Goal: Task Accomplishment & Management: Manage account settings

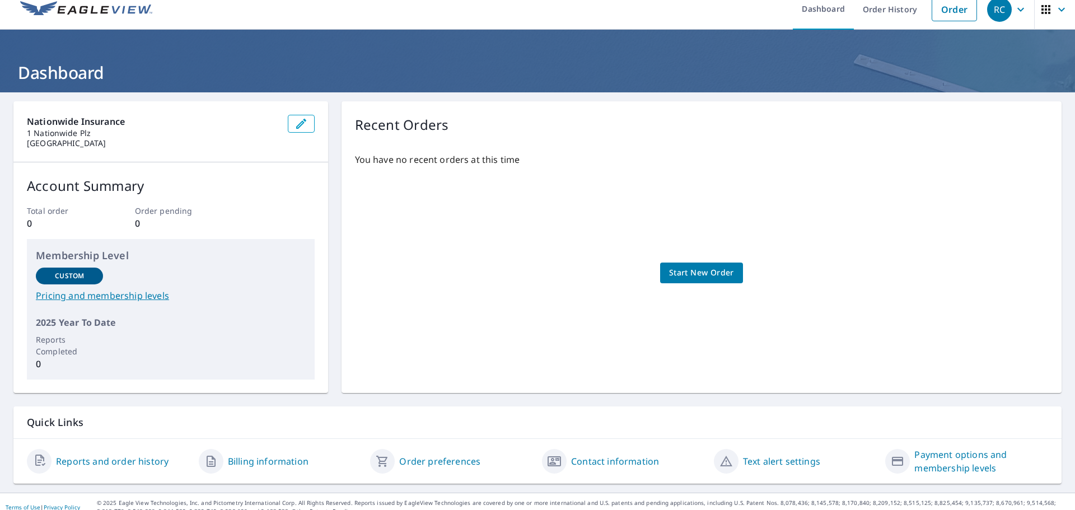
scroll to position [22, 0]
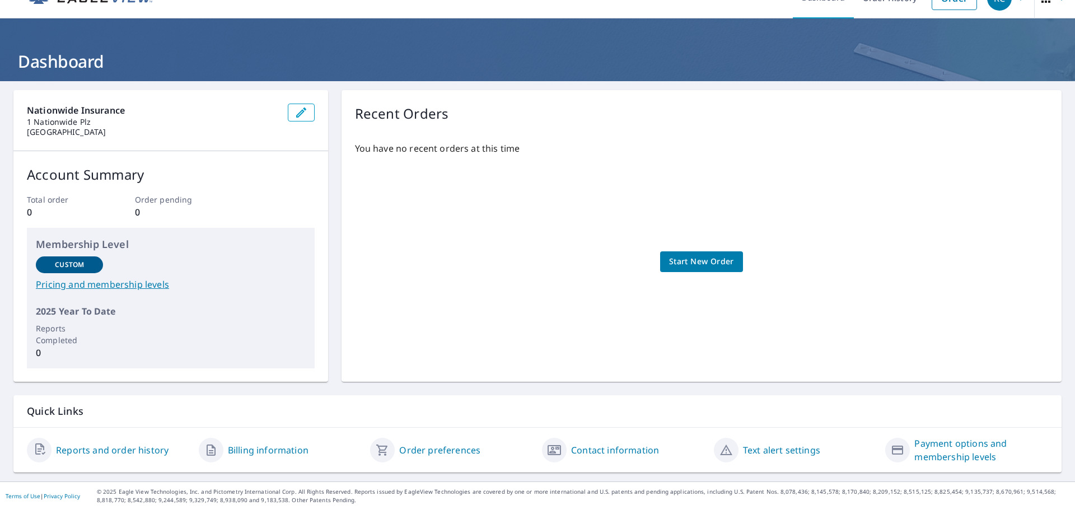
click at [594, 451] on link "Contact information" at bounding box center [615, 450] width 88 height 13
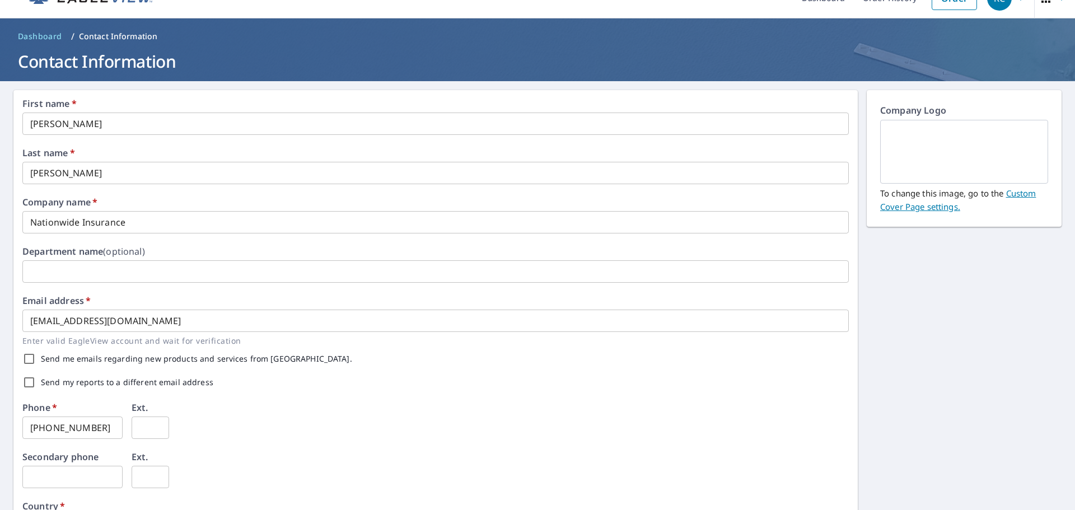
click at [149, 273] on input "text" at bounding box center [435, 271] width 827 height 22
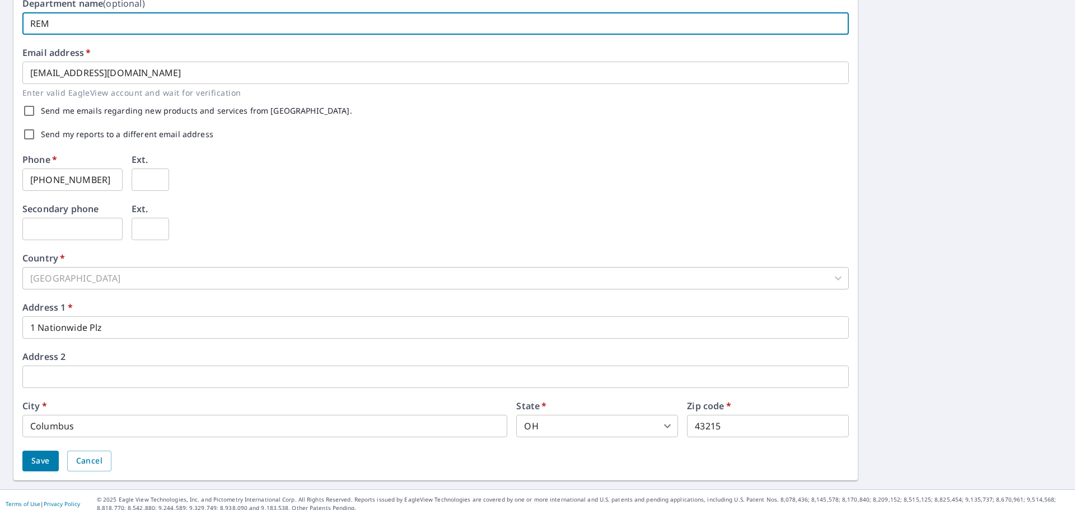
scroll to position [278, 0]
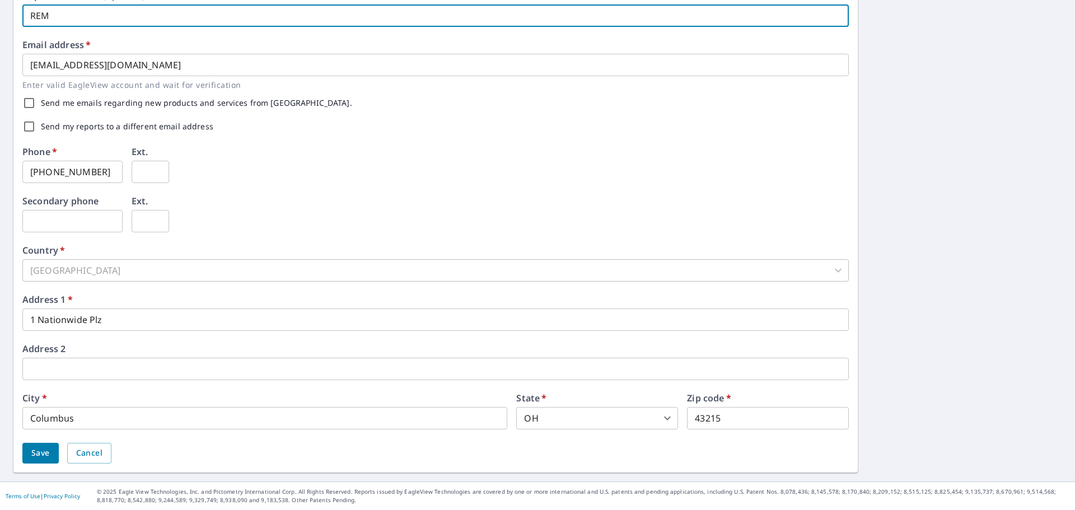
type input "REM"
click at [95, 170] on input "[PHONE_NUMBER]" at bounding box center [72, 172] width 100 height 22
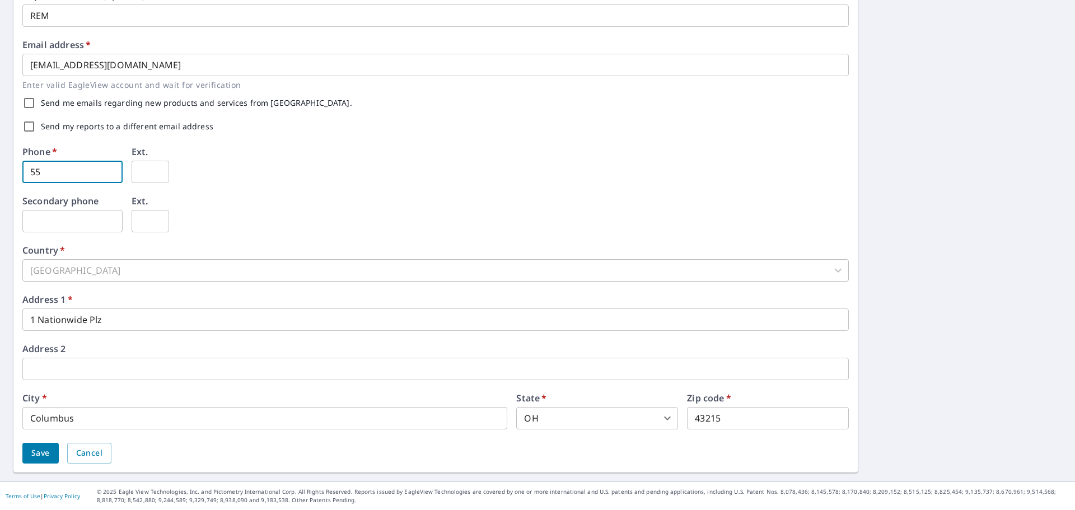
type input "5"
type input "[PHONE_NUMBER]"
type input "11461"
click at [45, 450] on span "Save" at bounding box center [40, 453] width 18 height 14
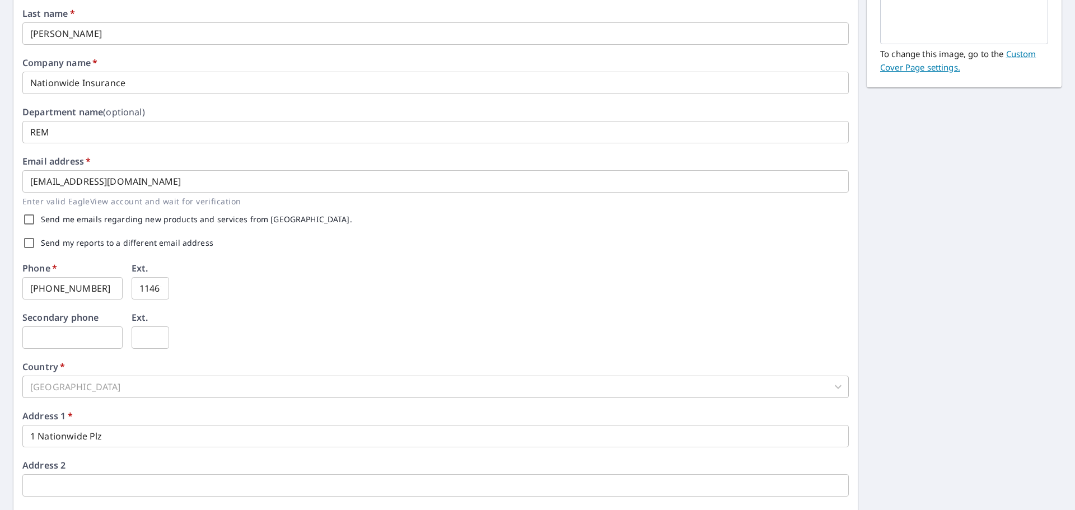
scroll to position [307, 0]
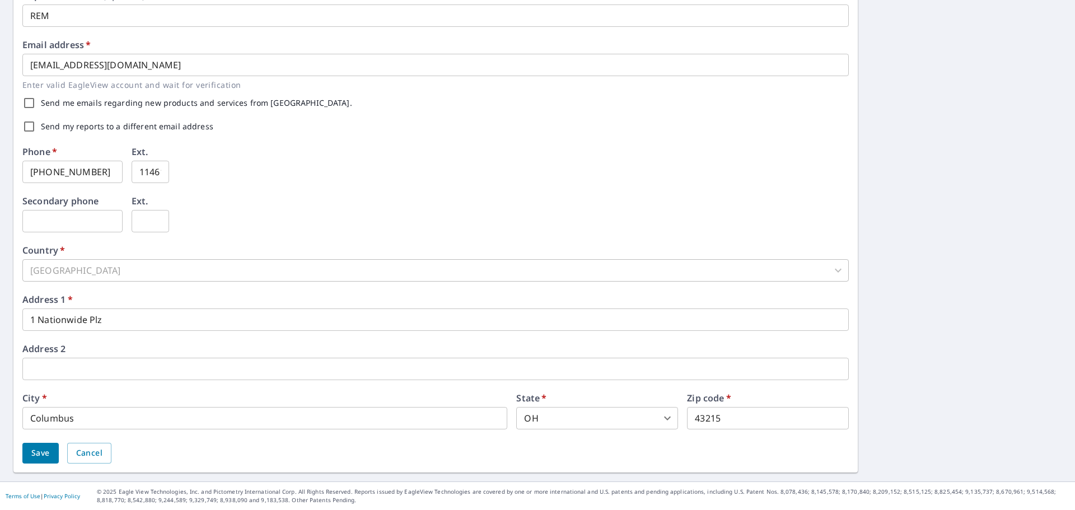
click at [46, 454] on span "Save" at bounding box center [40, 453] width 18 height 14
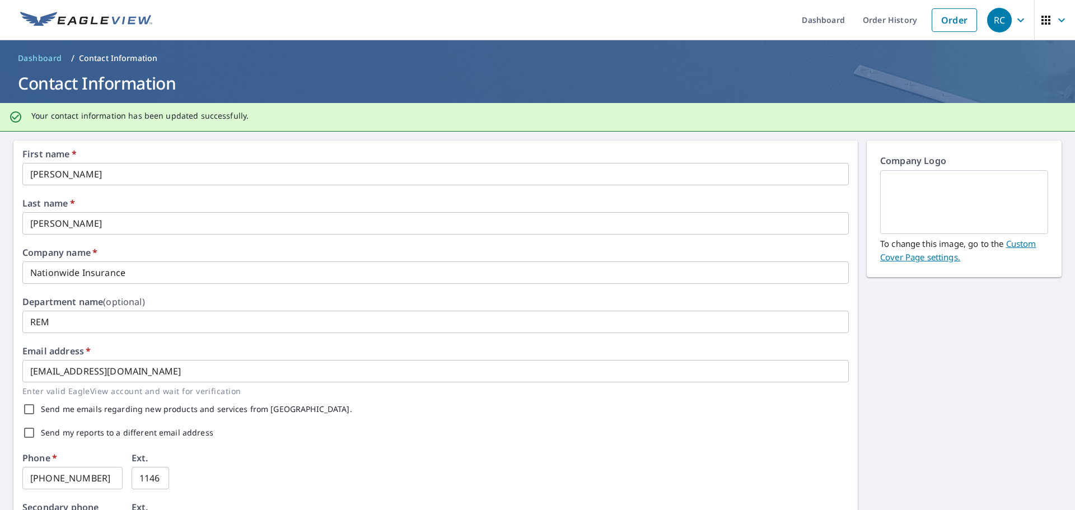
scroll to position [0, 0]
click at [114, 59] on p "Contact Information" at bounding box center [118, 58] width 79 height 11
click at [811, 21] on link "Dashboard" at bounding box center [823, 20] width 61 height 41
